Goal: Information Seeking & Learning: Learn about a topic

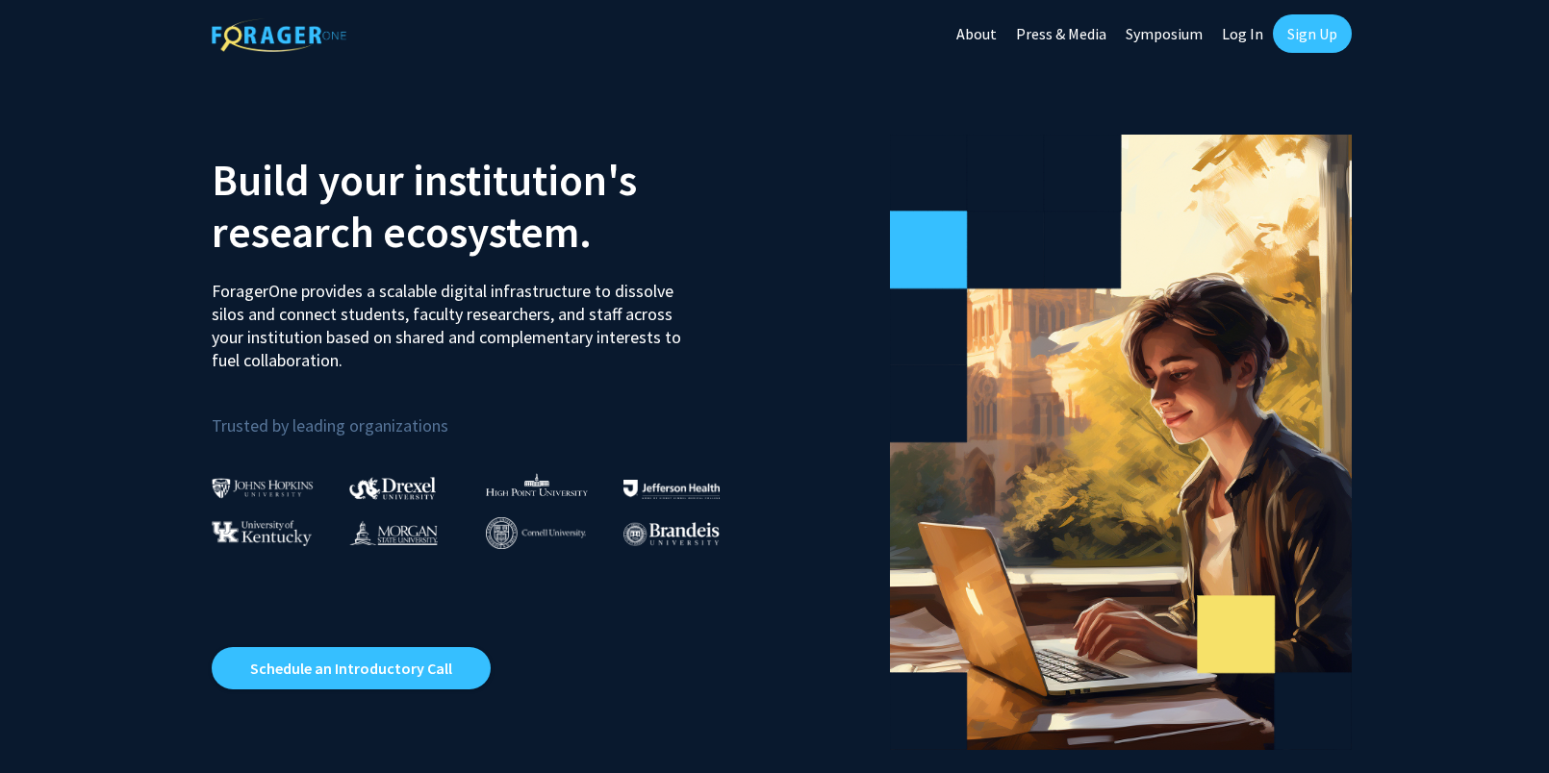
click at [1287, 35] on link "Sign Up" at bounding box center [1312, 33] width 79 height 38
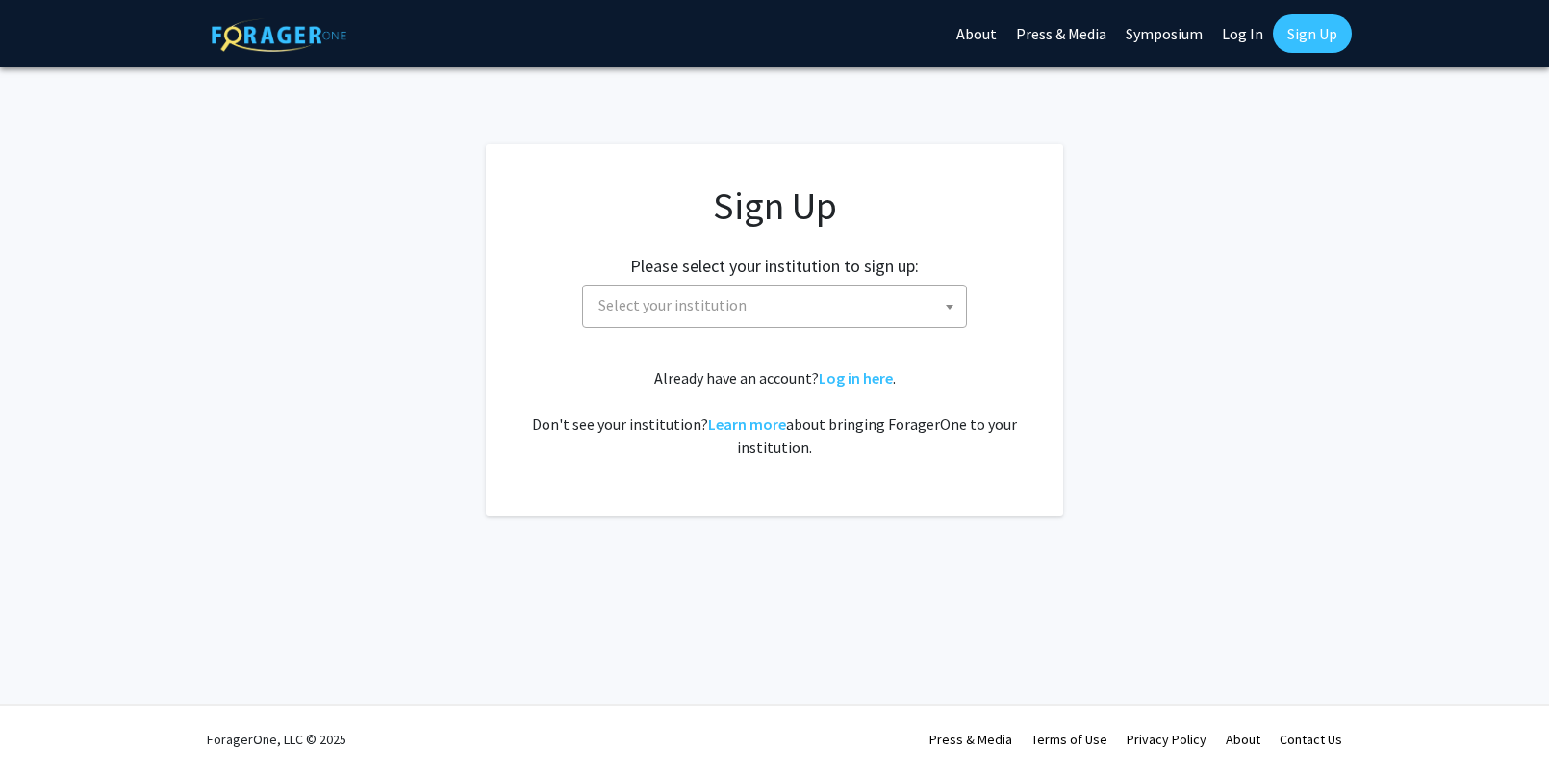
click at [934, 308] on span "Select your institution" at bounding box center [778, 305] width 375 height 39
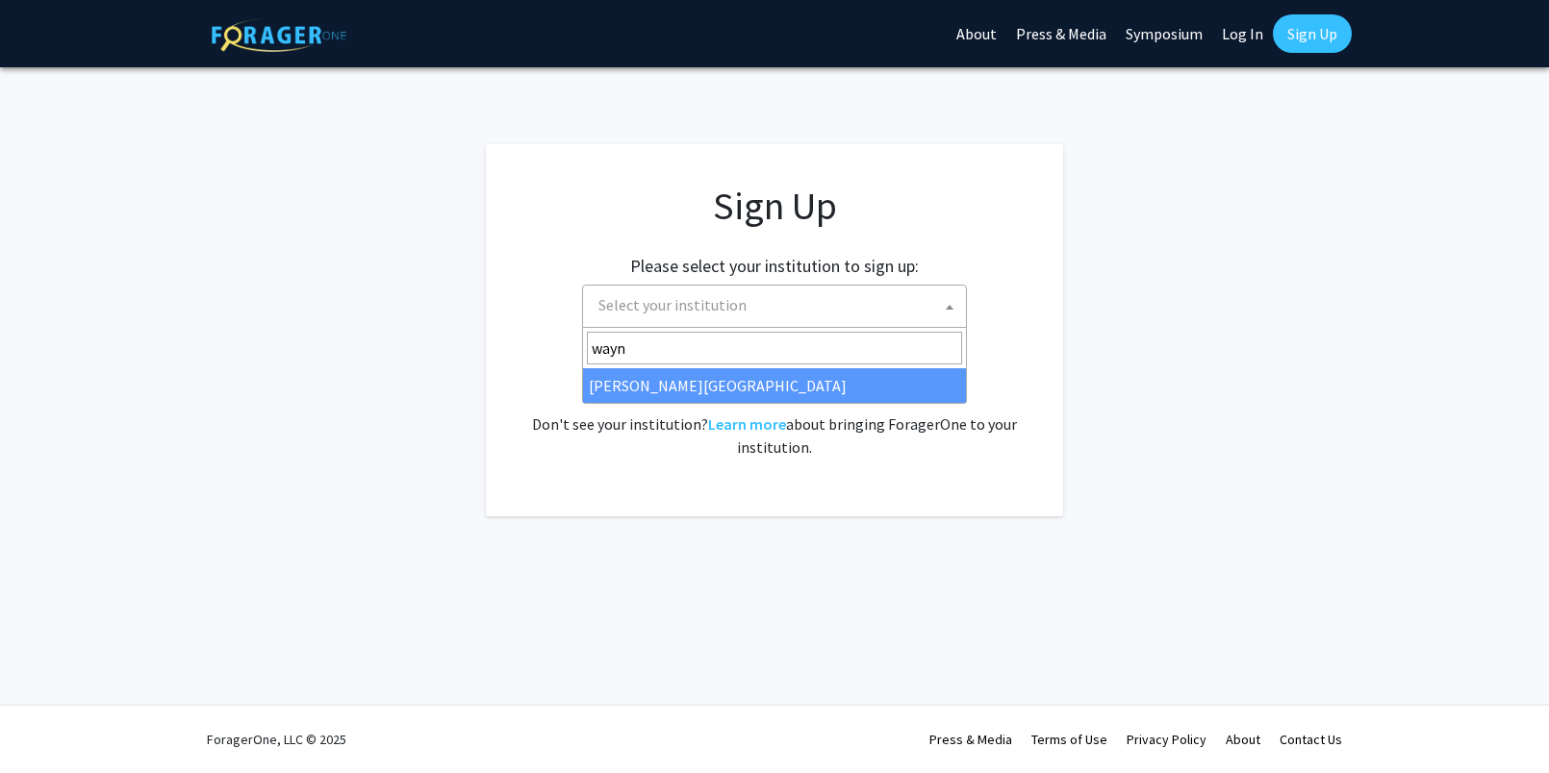
type input "wayn"
select select "21"
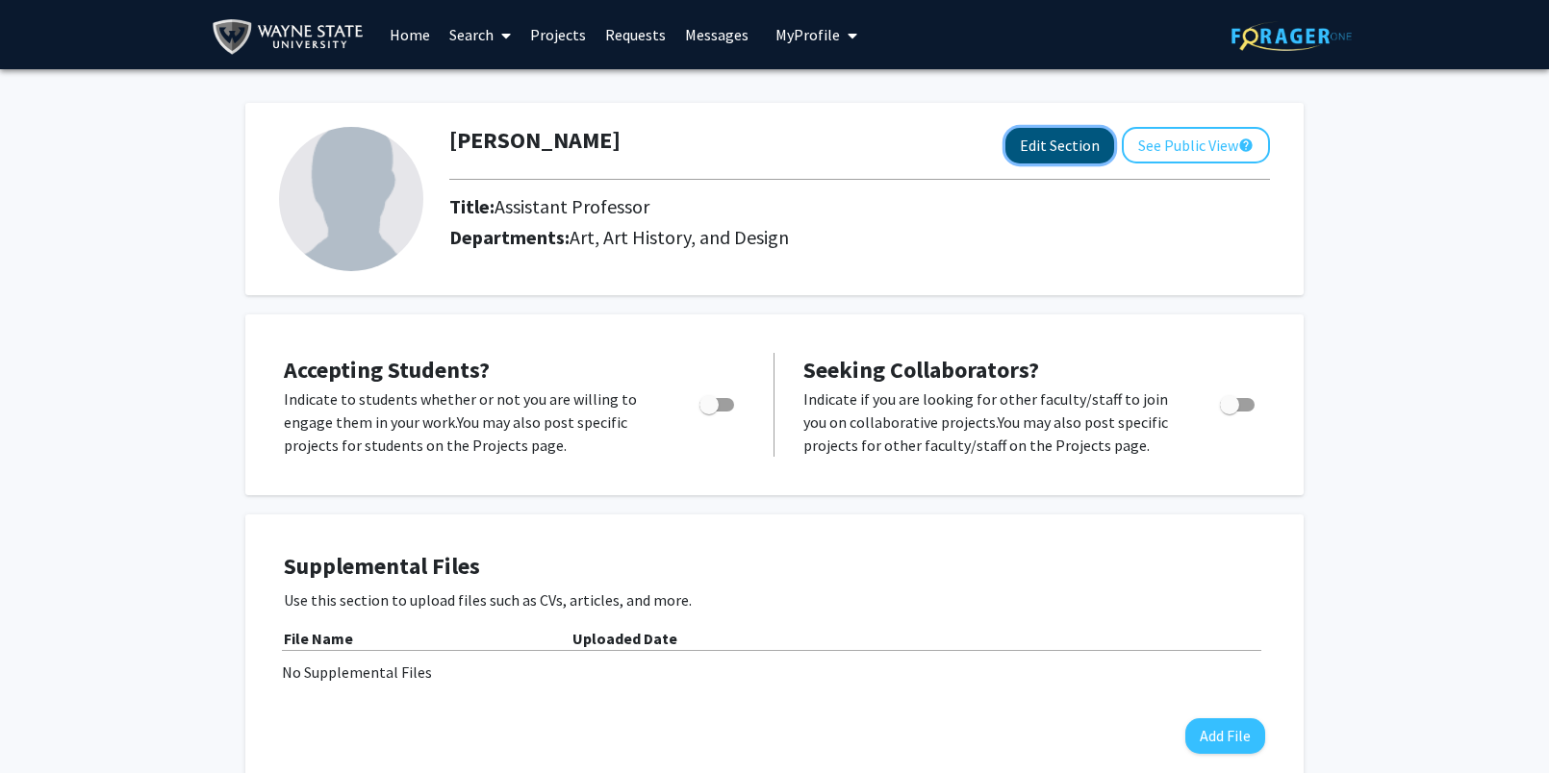
click at [1102, 153] on button "Edit Section" at bounding box center [1059, 146] width 109 height 36
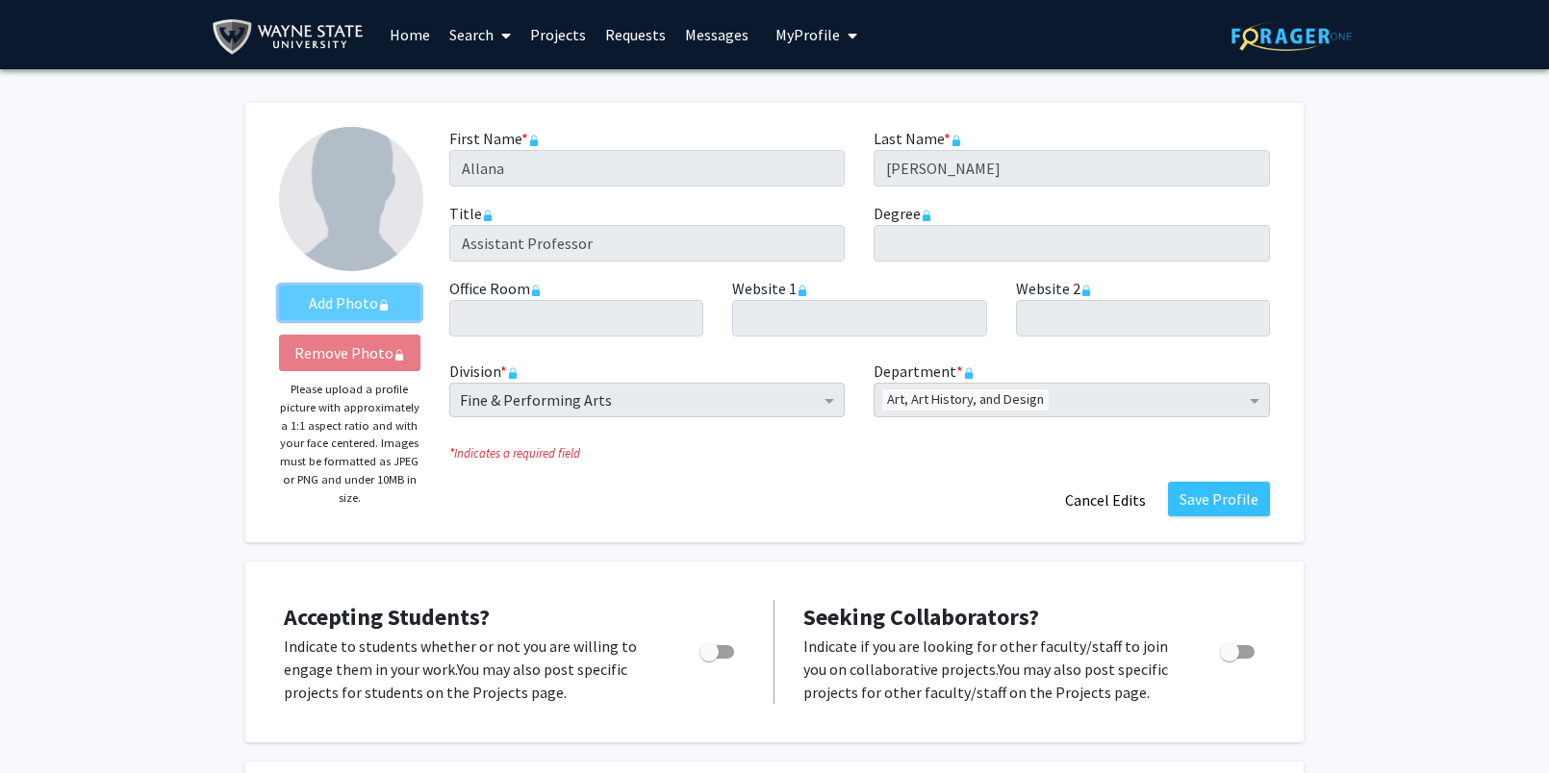
click at [347, 293] on label "Add Photo" at bounding box center [349, 303] width 141 height 35
click at [336, 307] on label "Add Photo" at bounding box center [349, 303] width 141 height 35
click at [356, 226] on img at bounding box center [351, 199] width 144 height 144
click at [796, 36] on span "My Profile" at bounding box center [807, 34] width 64 height 19
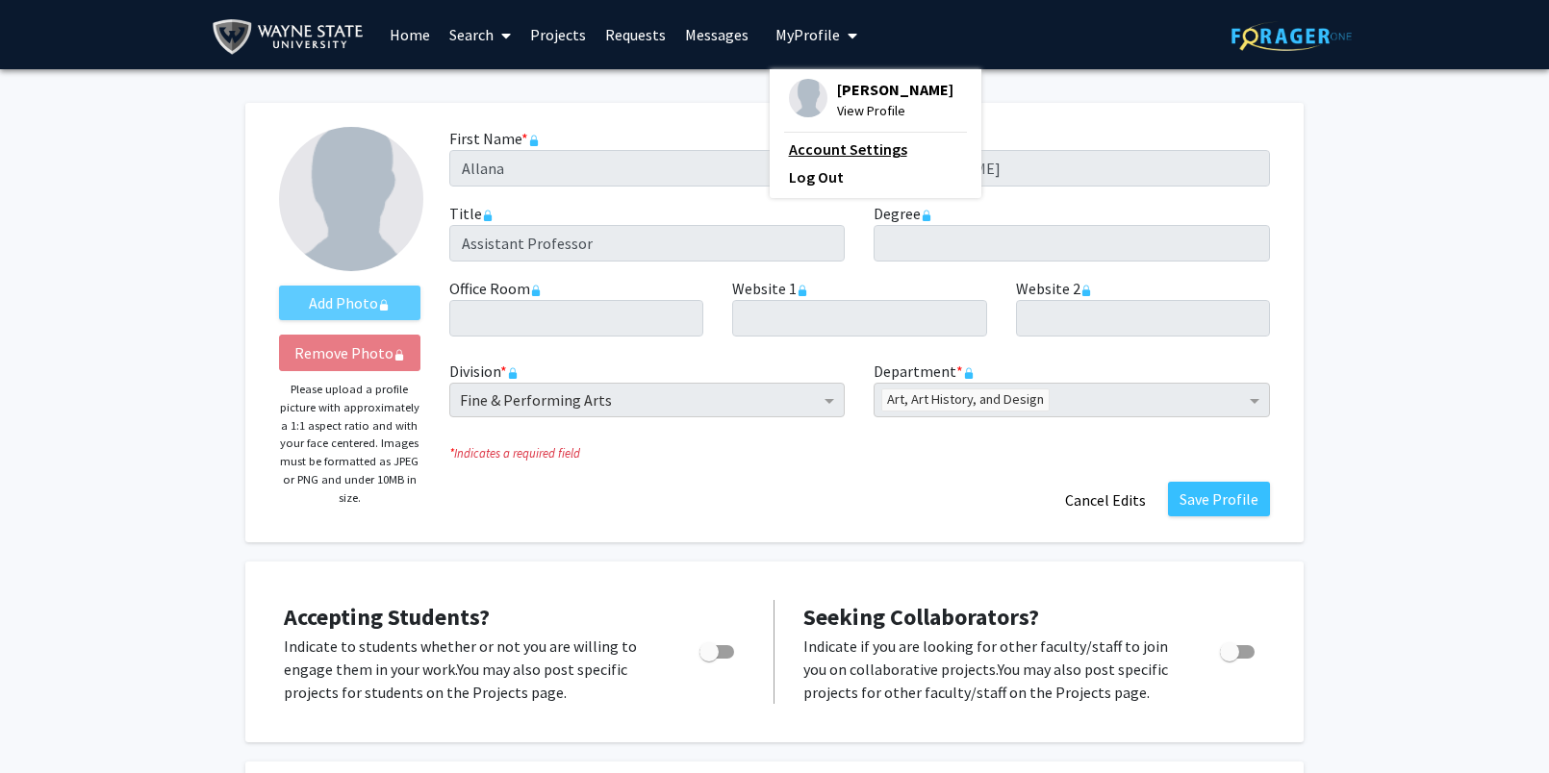
click at [826, 150] on link "Account Settings" at bounding box center [875, 149] width 173 height 23
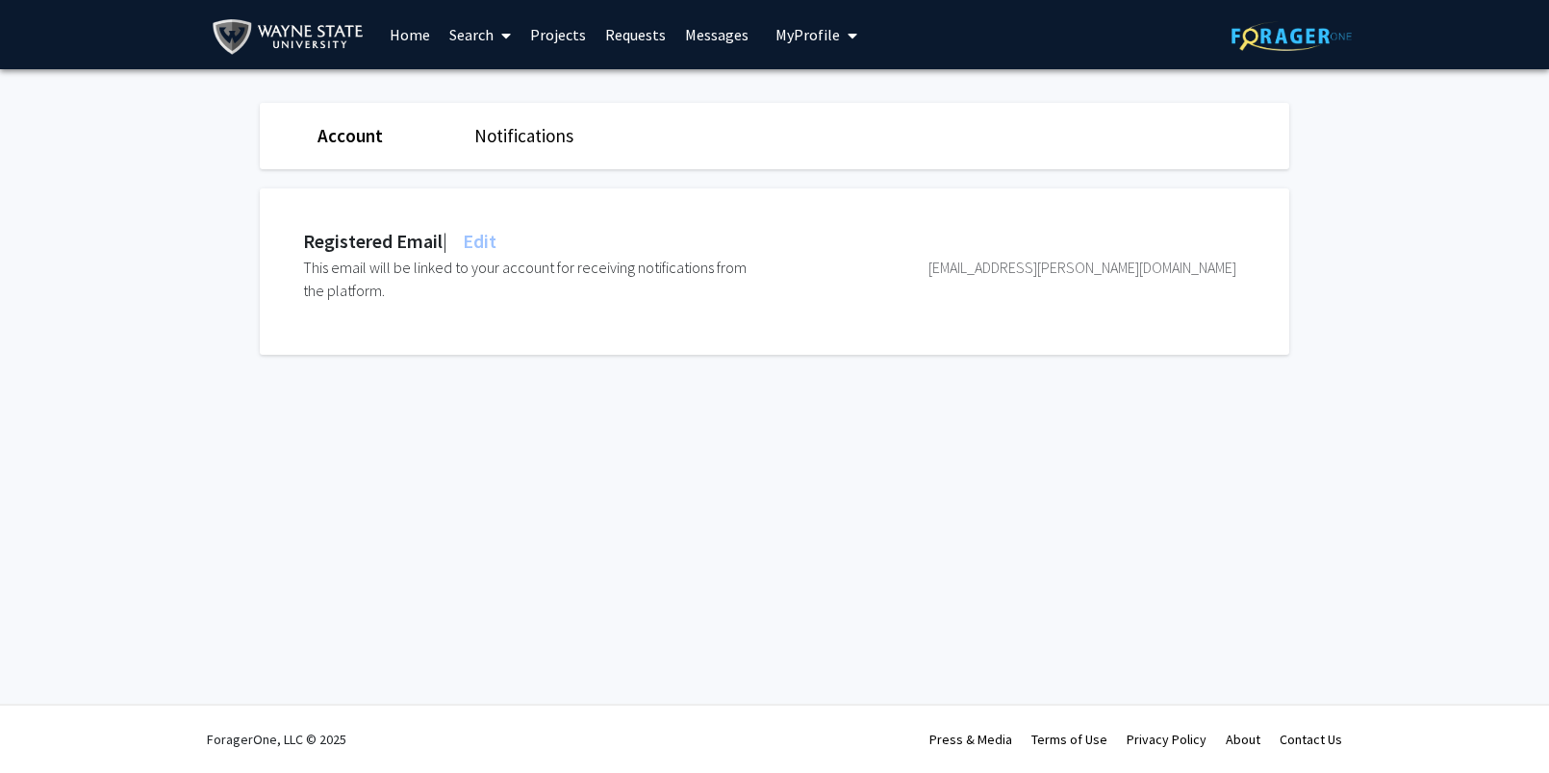
click at [485, 247] on span "Edit" at bounding box center [478, 241] width 38 height 24
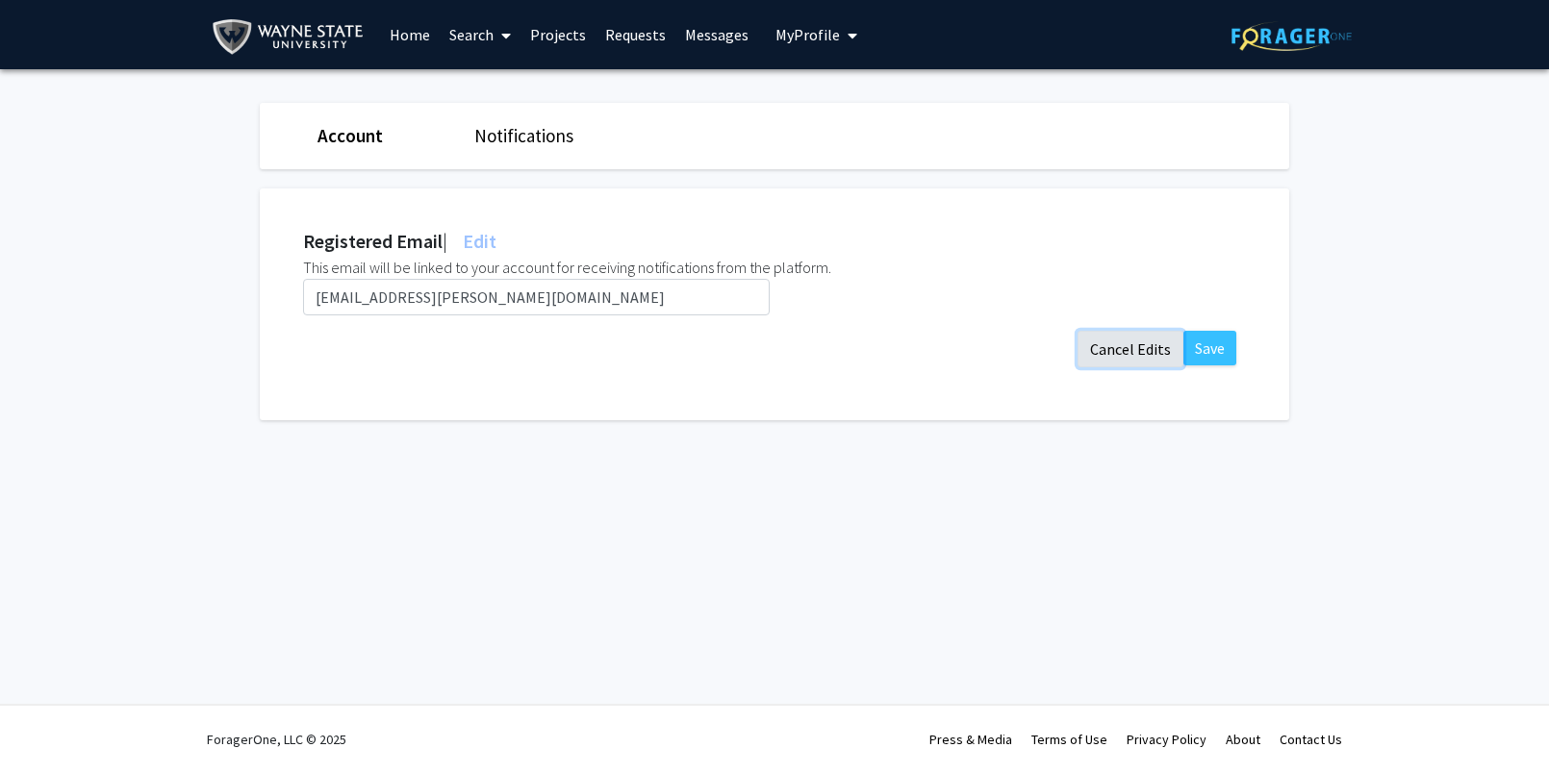
click at [1111, 347] on button "Cancel Edits" at bounding box center [1130, 349] width 106 height 37
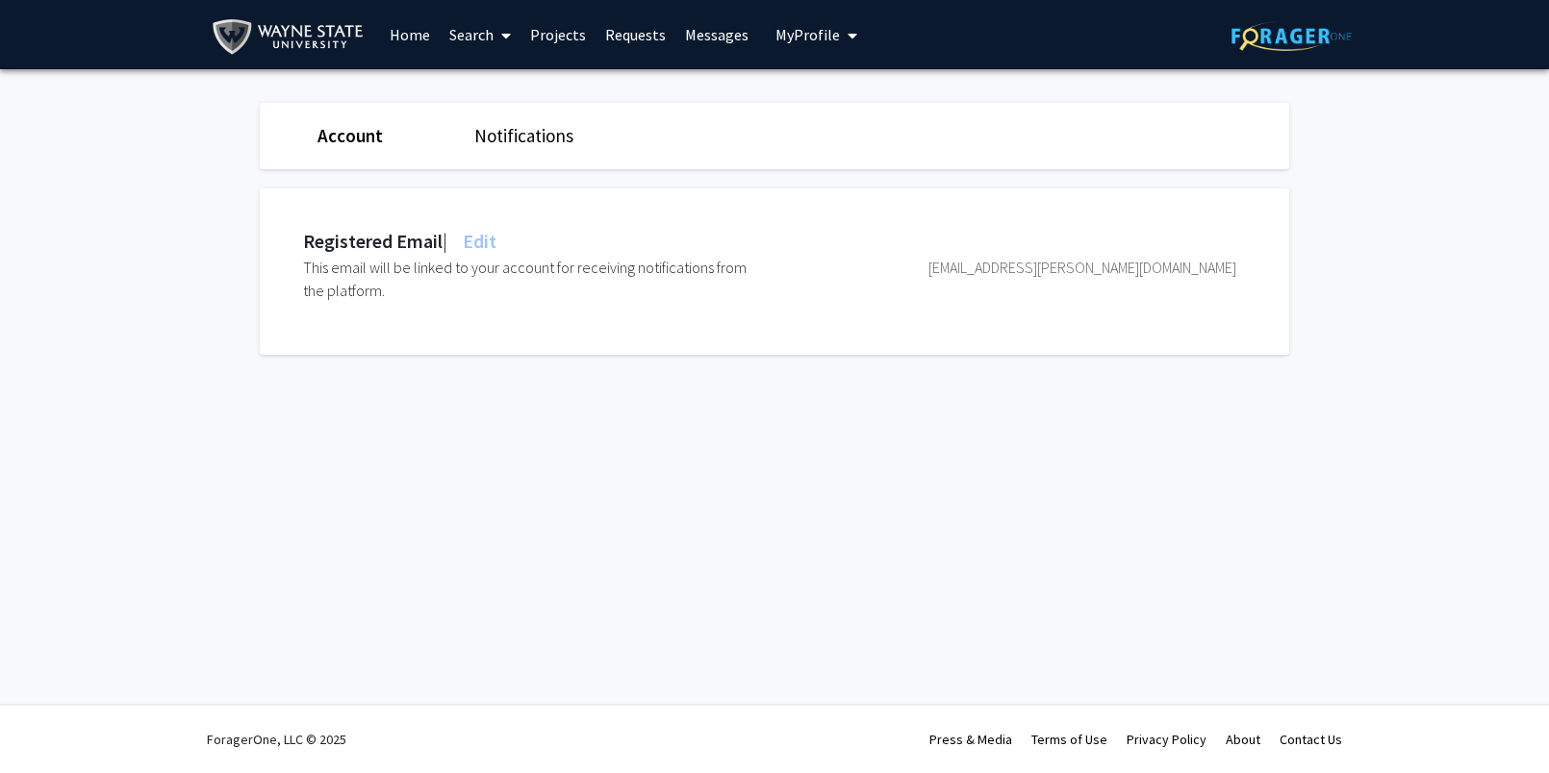
click at [472, 23] on link "Search" at bounding box center [480, 34] width 81 height 67
click at [484, 81] on span "Faculty/Staff" at bounding box center [510, 88] width 141 height 38
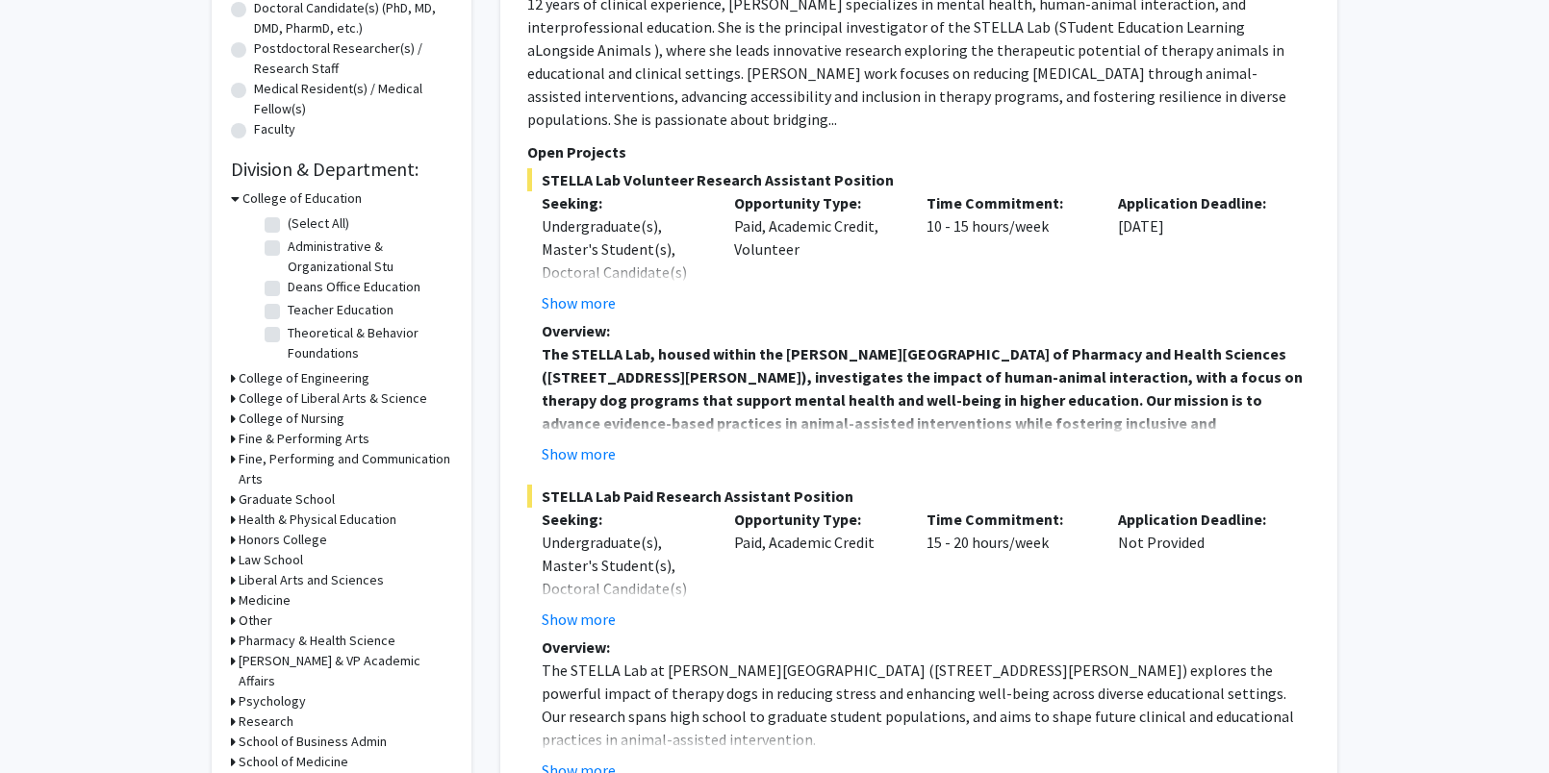
scroll to position [472, 0]
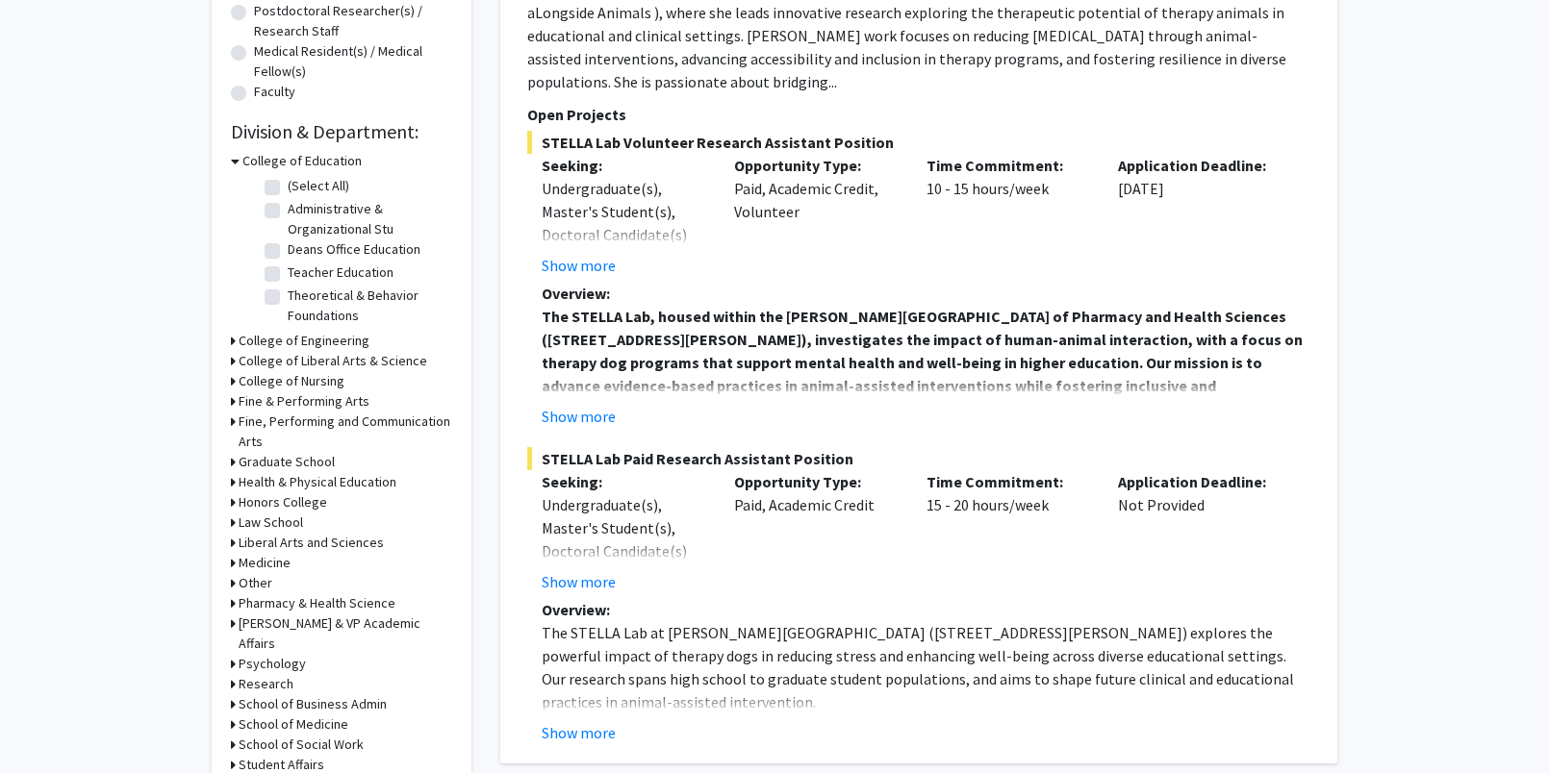
click at [265, 399] on h3 "Fine & Performing Arts" at bounding box center [304, 401] width 131 height 20
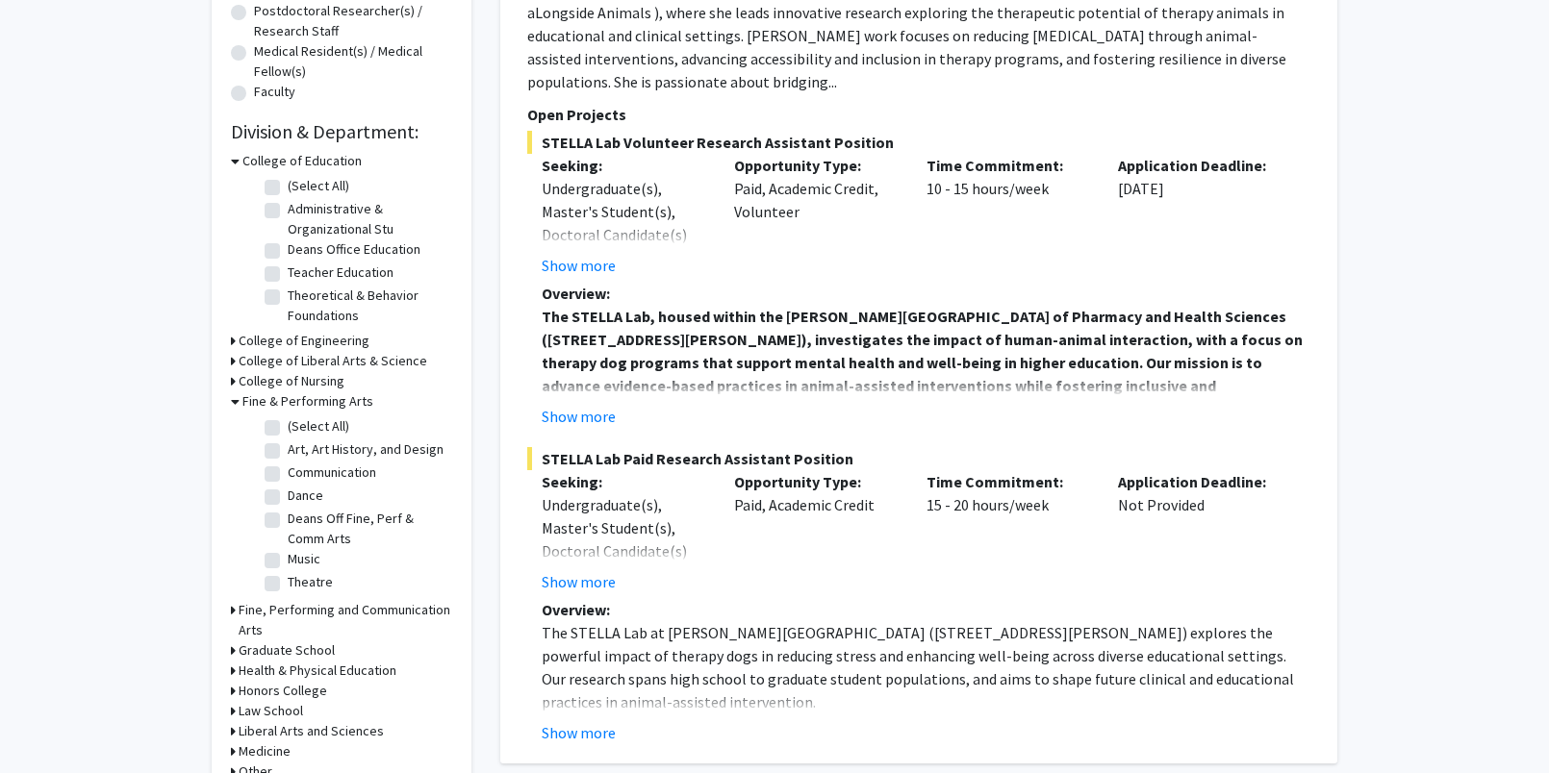
click at [288, 422] on label "(Select All)" at bounding box center [319, 426] width 62 height 20
click at [288, 422] on input "(Select All)" at bounding box center [294, 422] width 13 height 13
checkbox input "true"
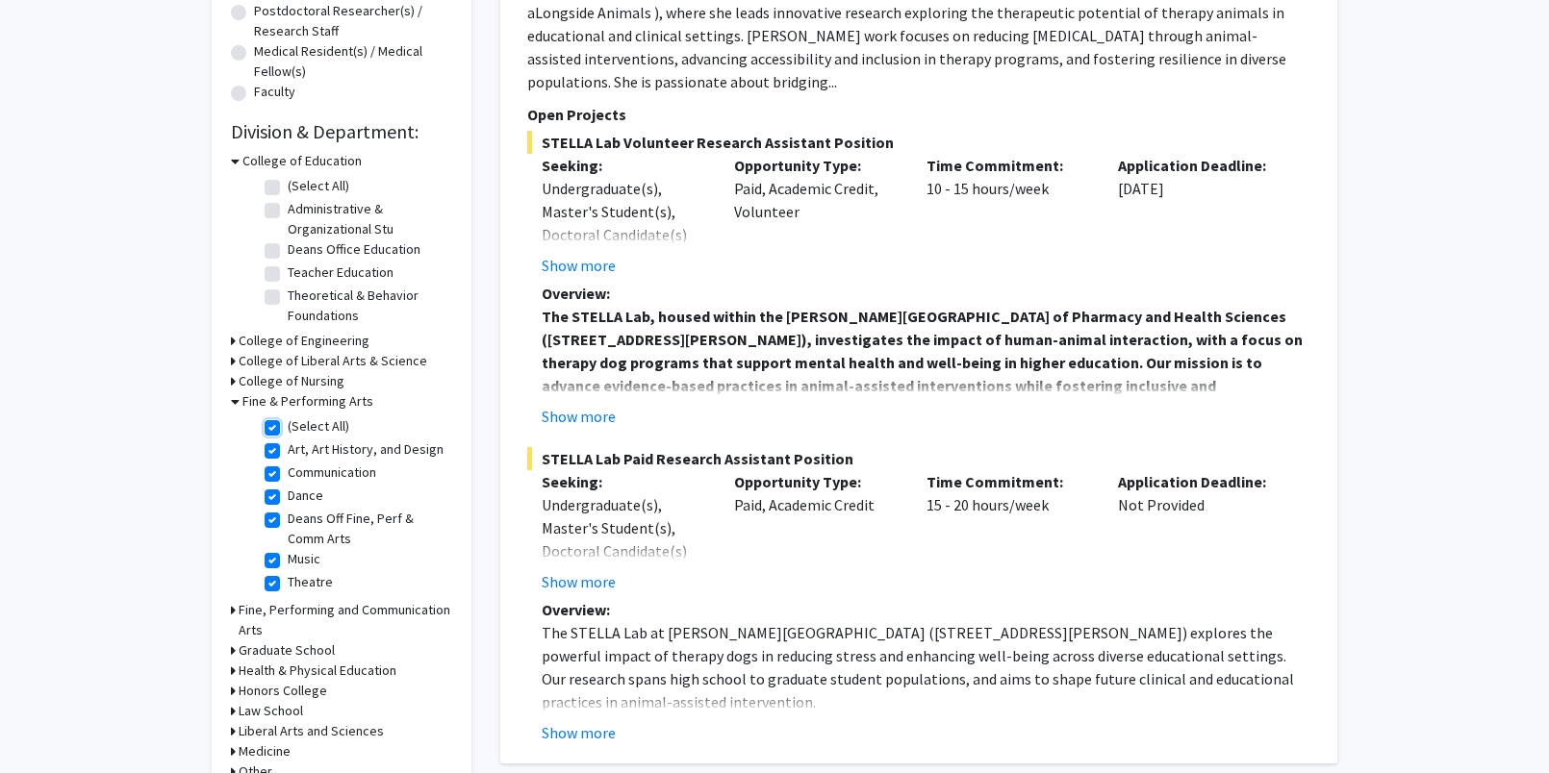
checkbox input "true"
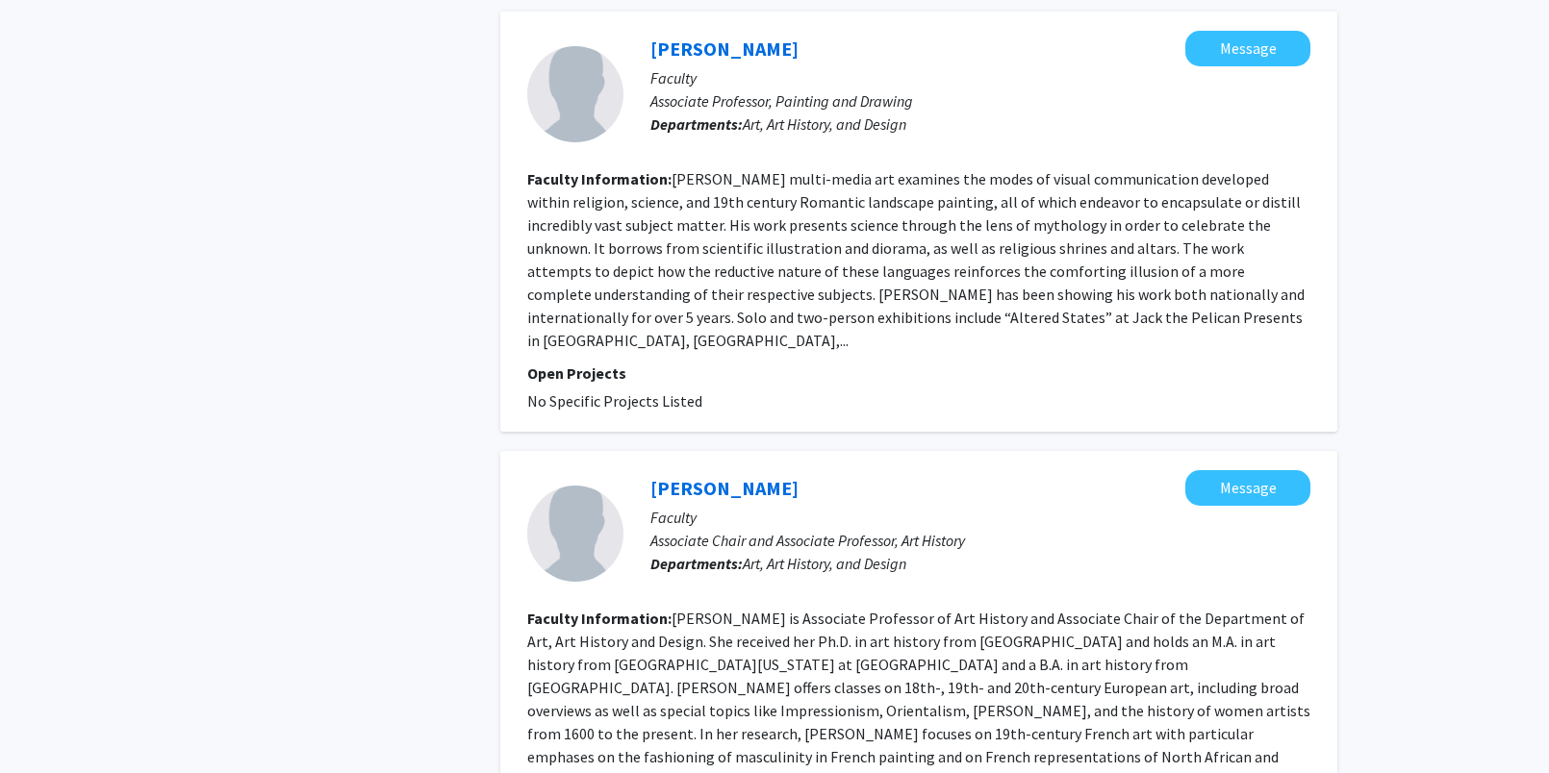
scroll to position [5115, 0]
